Goal: Check status

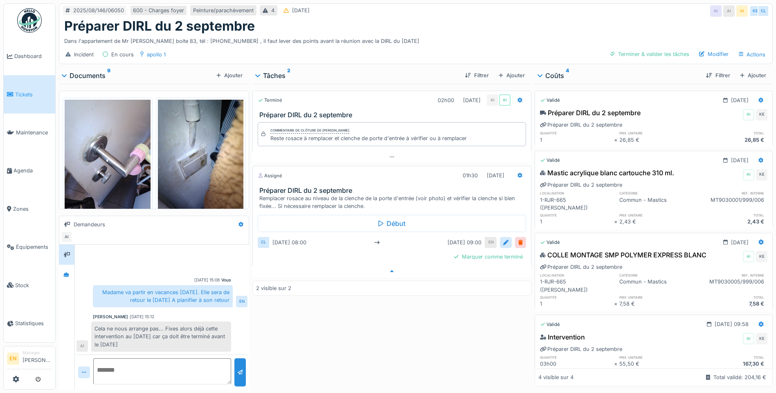
scroll to position [523, 0]
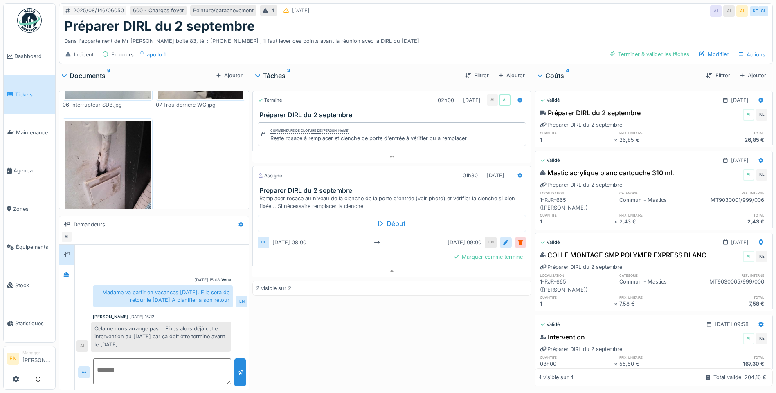
click at [421, 337] on div "Terminé 02h00 06/08/2025 AI AI Préparer DIRL du 2 septembre Commentaire de clôt…" at bounding box center [391, 235] width 279 height 303
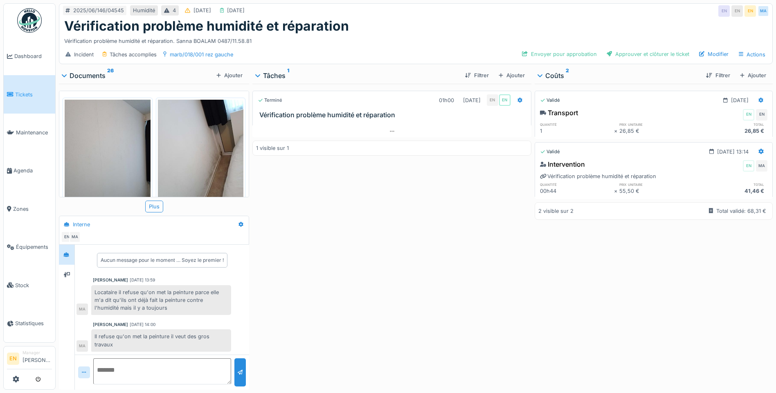
scroll to position [6, 0]
